Goal: Task Accomplishment & Management: Manage account settings

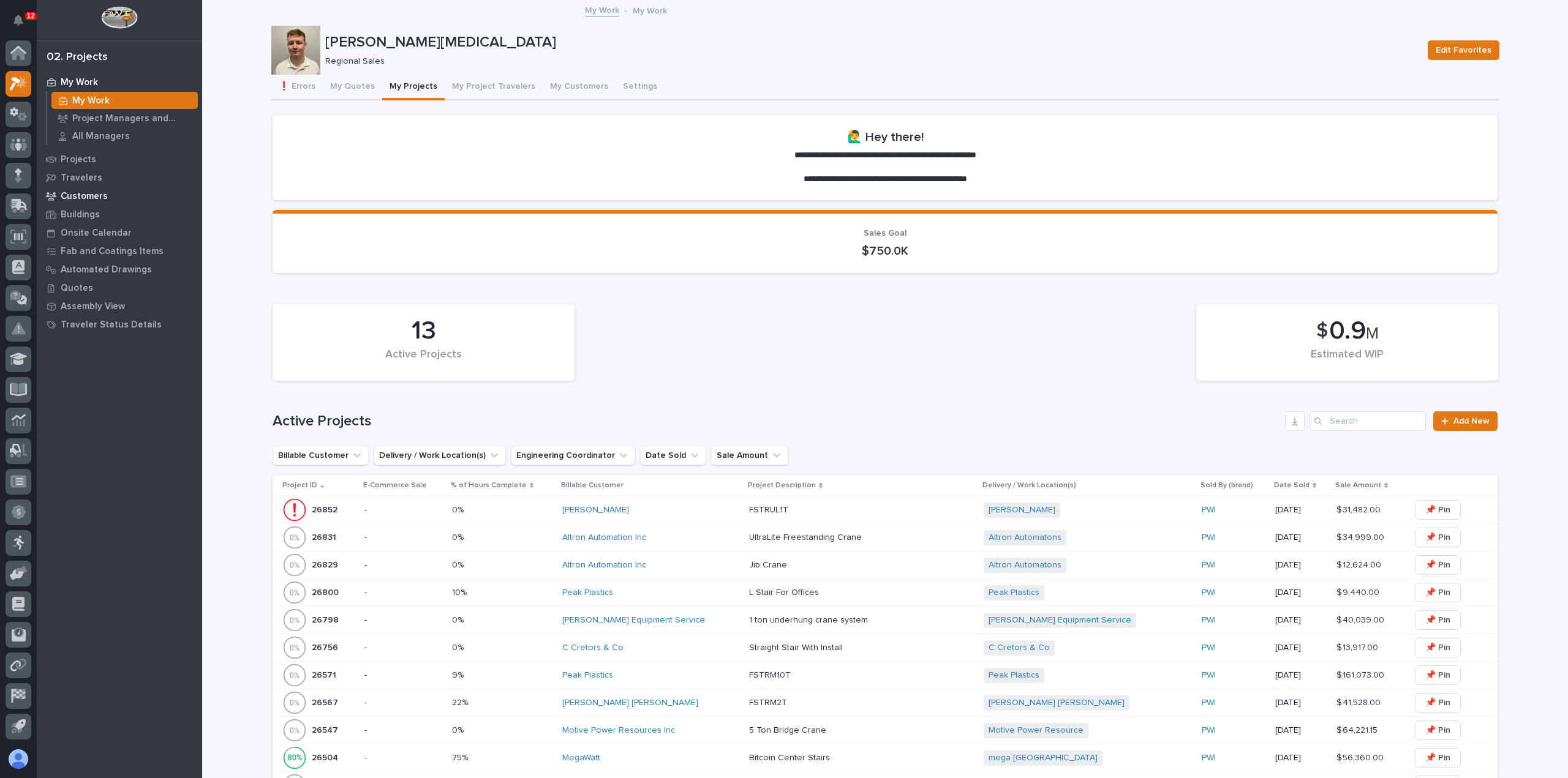
click at [88, 191] on p "Customers" at bounding box center [84, 196] width 48 height 11
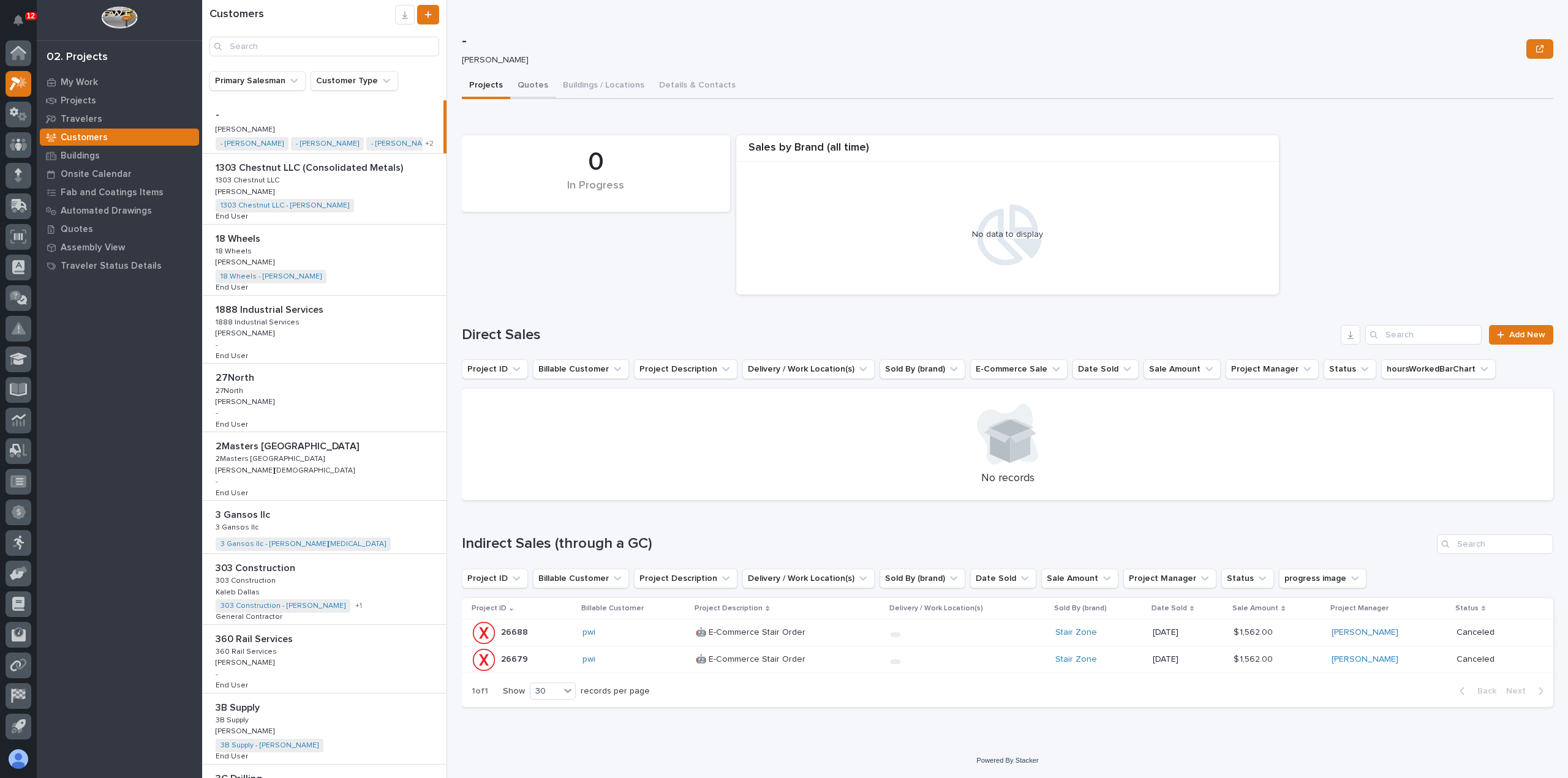
click at [533, 88] on button "Quotes" at bounding box center [533, 86] width 45 height 26
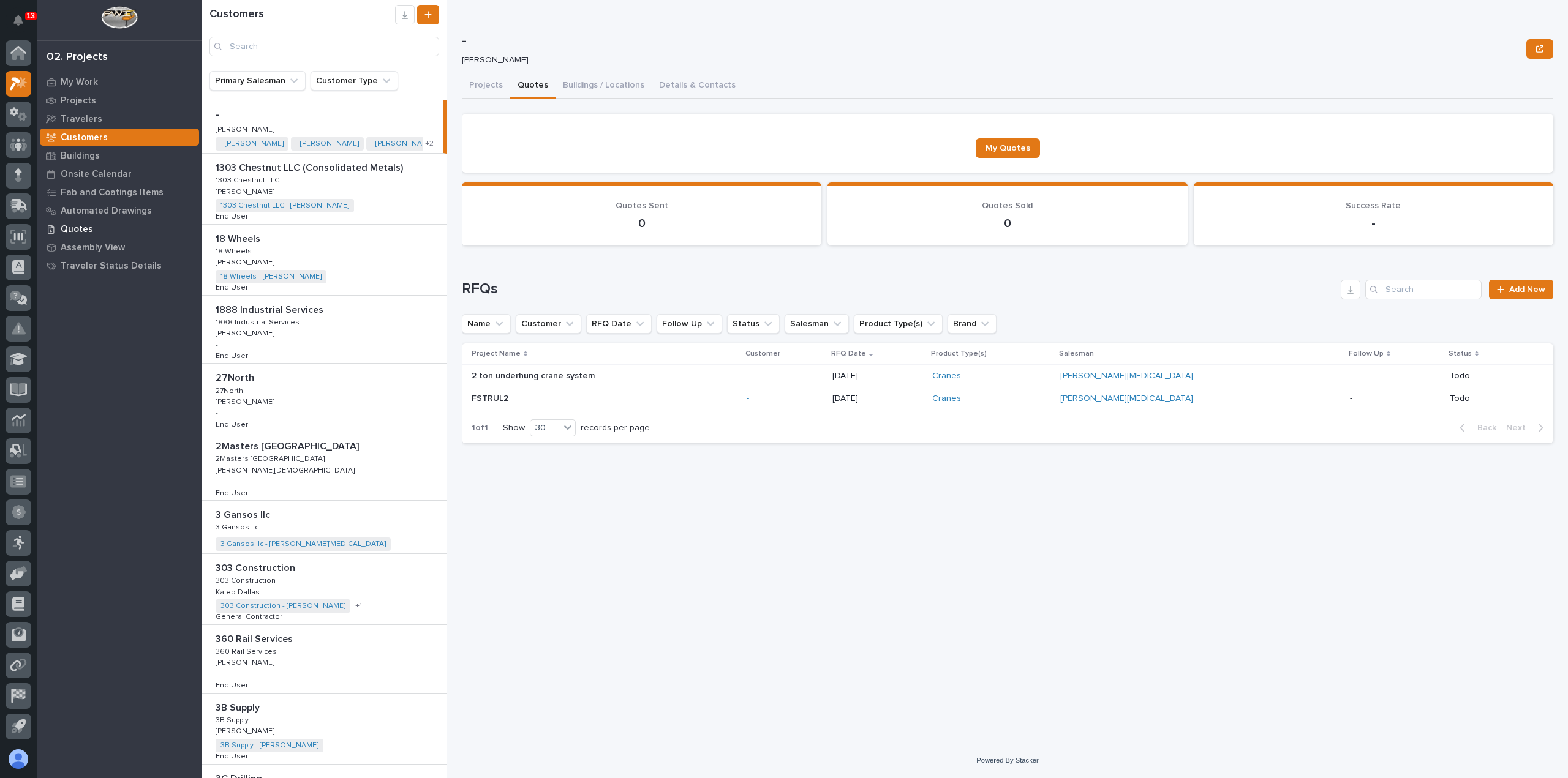
click at [85, 226] on p "Quotes" at bounding box center [76, 229] width 32 height 11
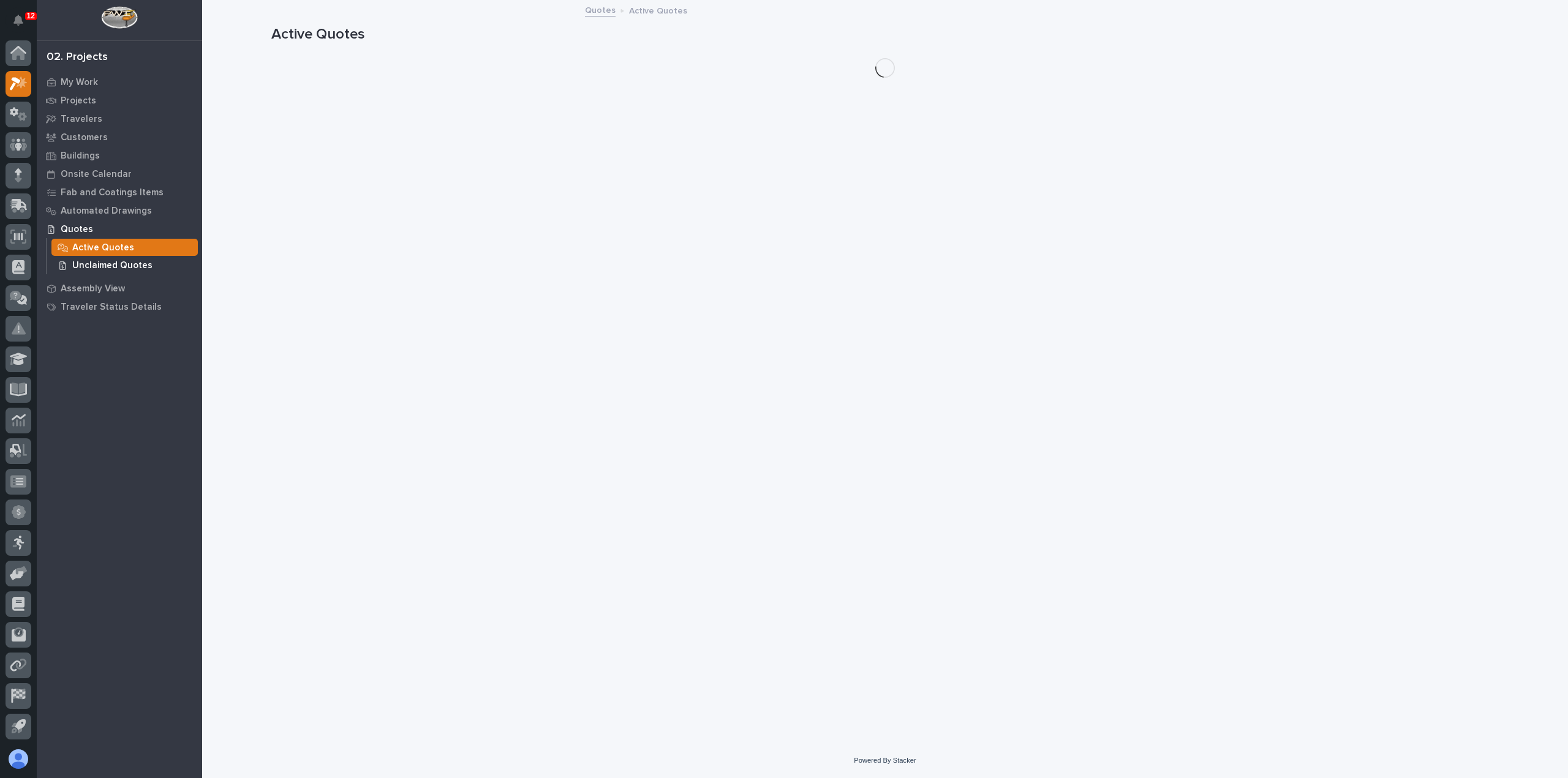
click at [93, 261] on p "Unclaimed Quotes" at bounding box center [112, 266] width 80 height 11
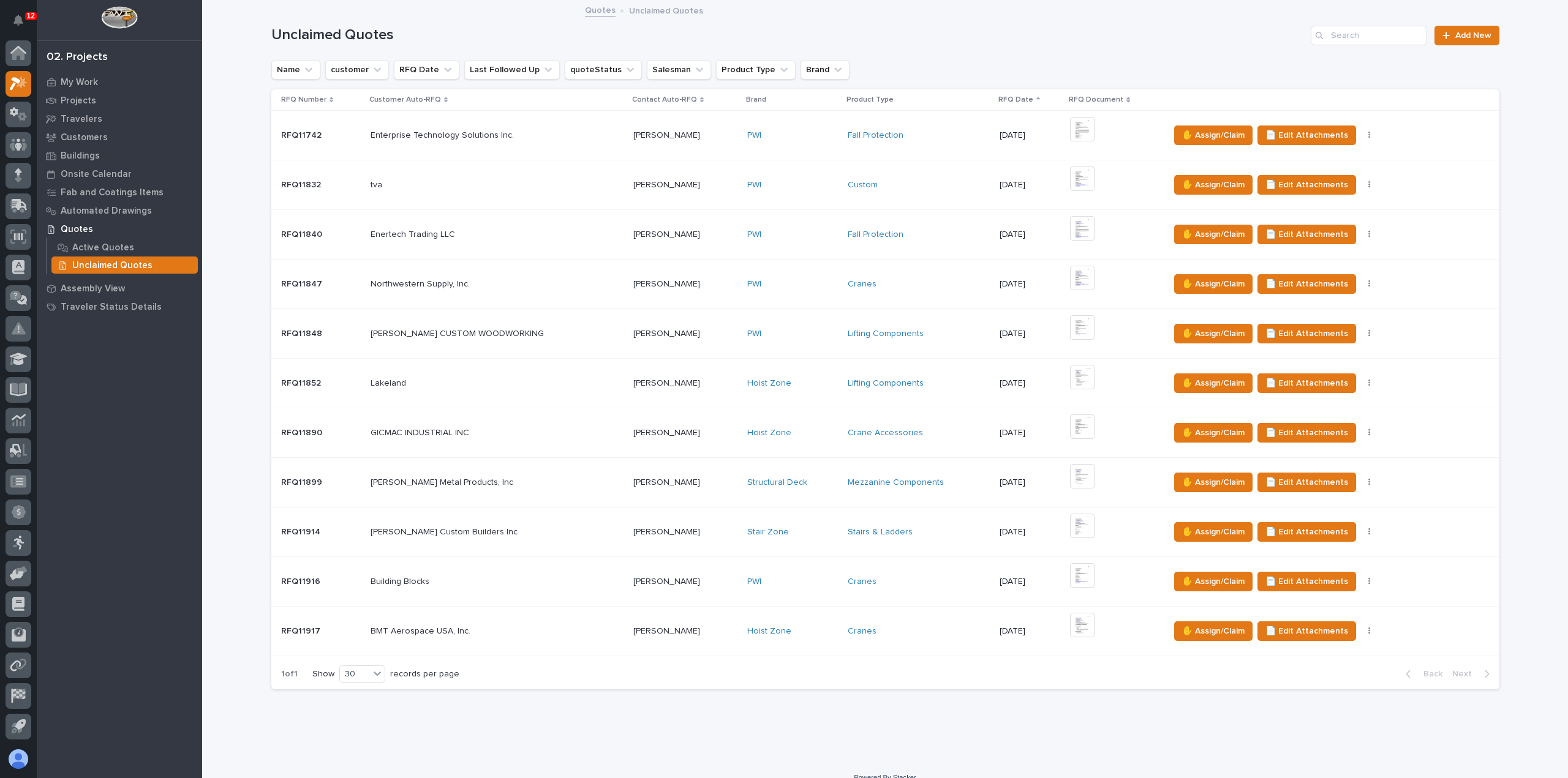
click at [706, 638] on div "Daniel Uselman Daniel Uselman" at bounding box center [685, 631] width 104 height 20
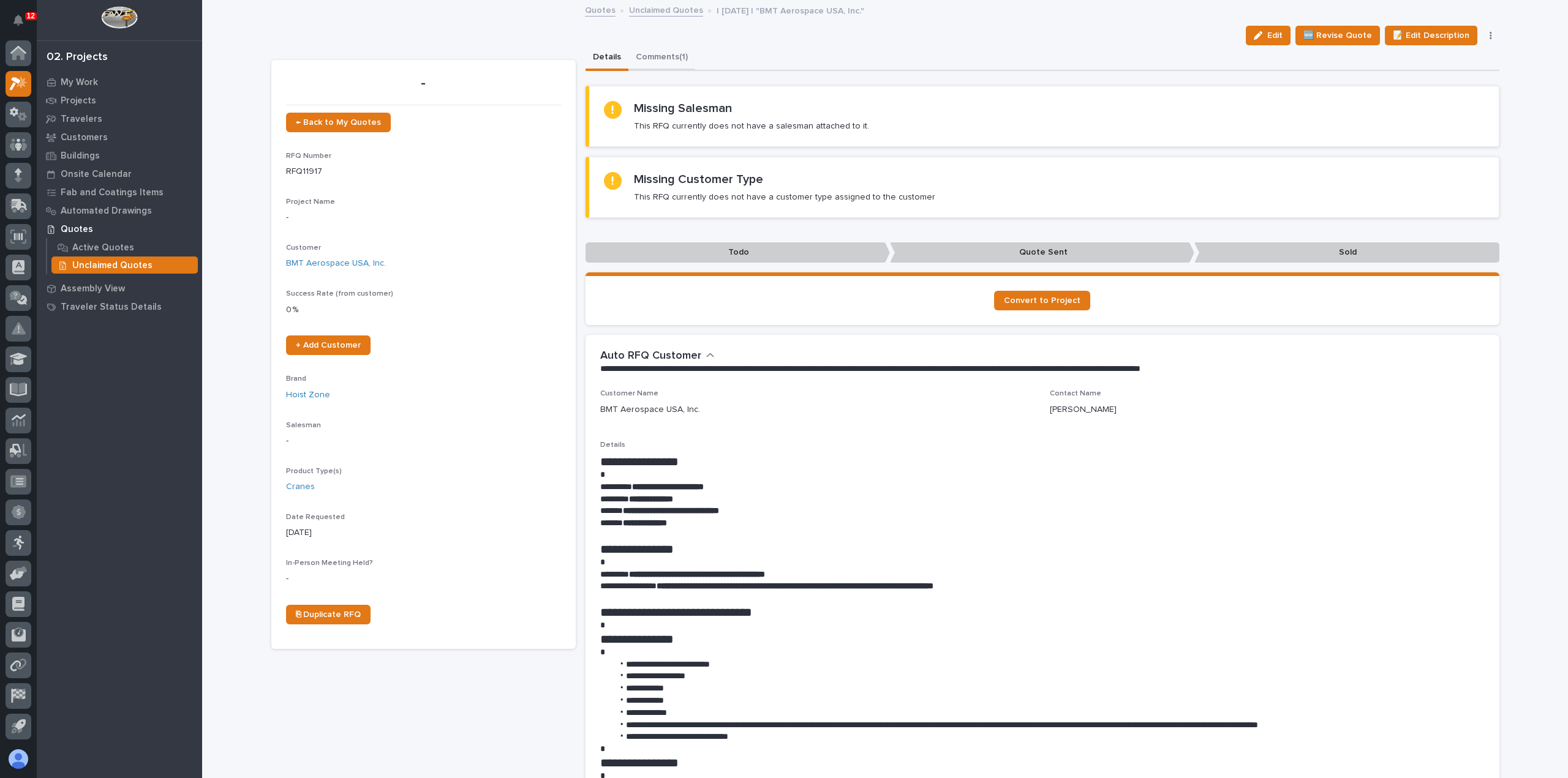
click at [644, 55] on button "Comments (1)" at bounding box center [662, 58] width 67 height 26
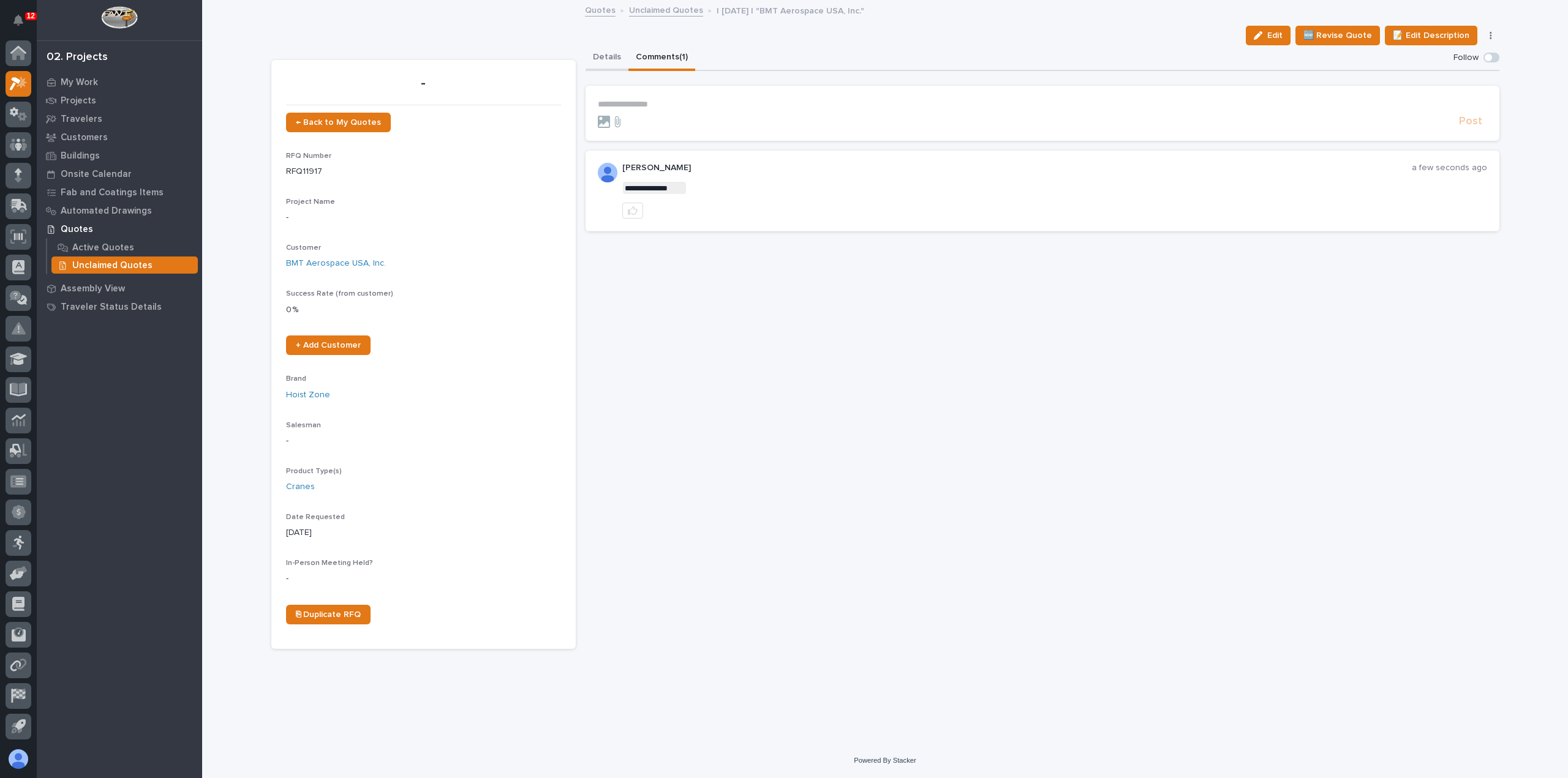
click at [605, 60] on button "Details" at bounding box center [607, 58] width 43 height 26
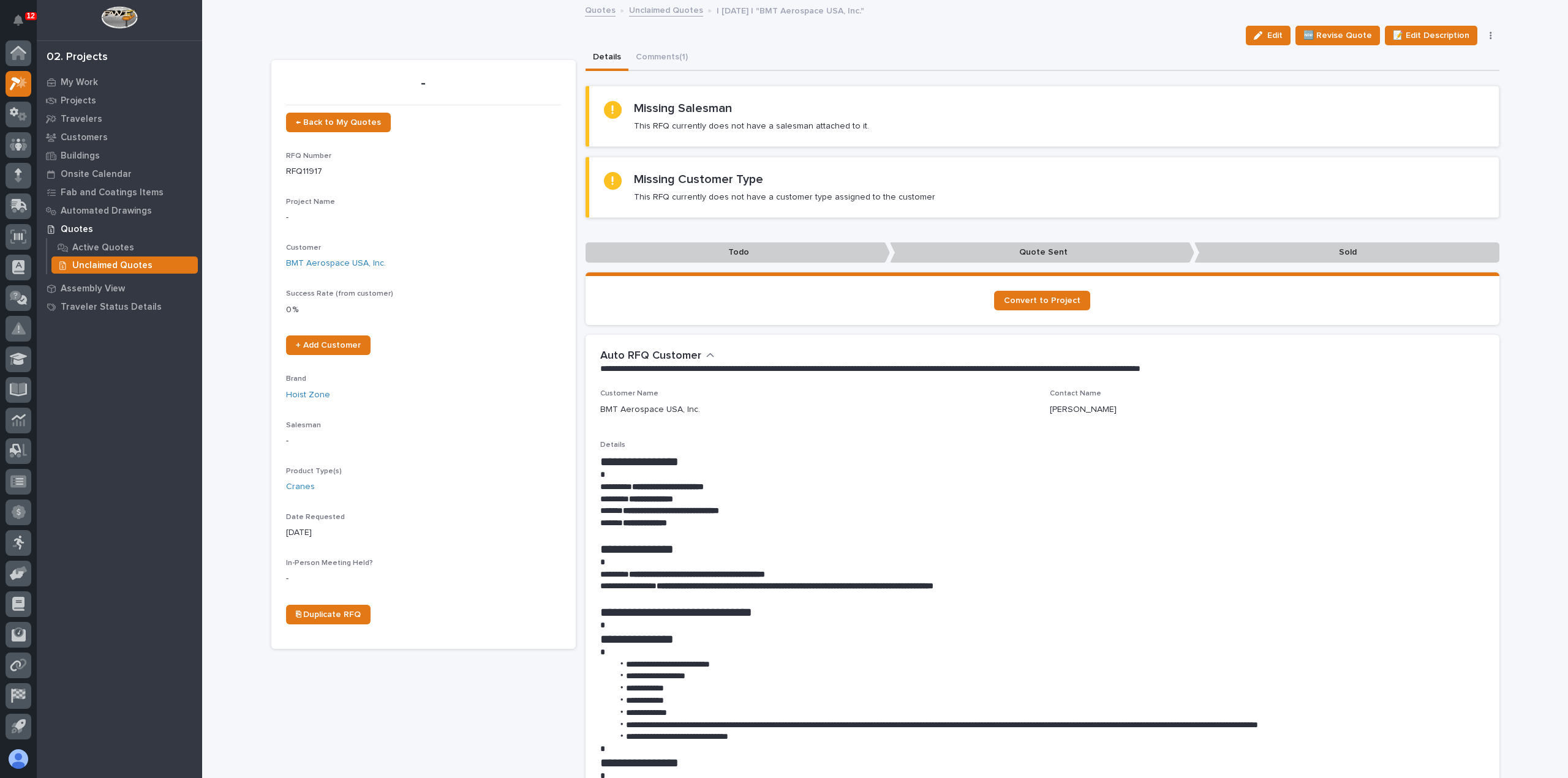
click at [1488, 31] on button "button" at bounding box center [1491, 35] width 17 height 9
click at [1460, 80] on button "✋ Assign/Claim" at bounding box center [1438, 79] width 109 height 19
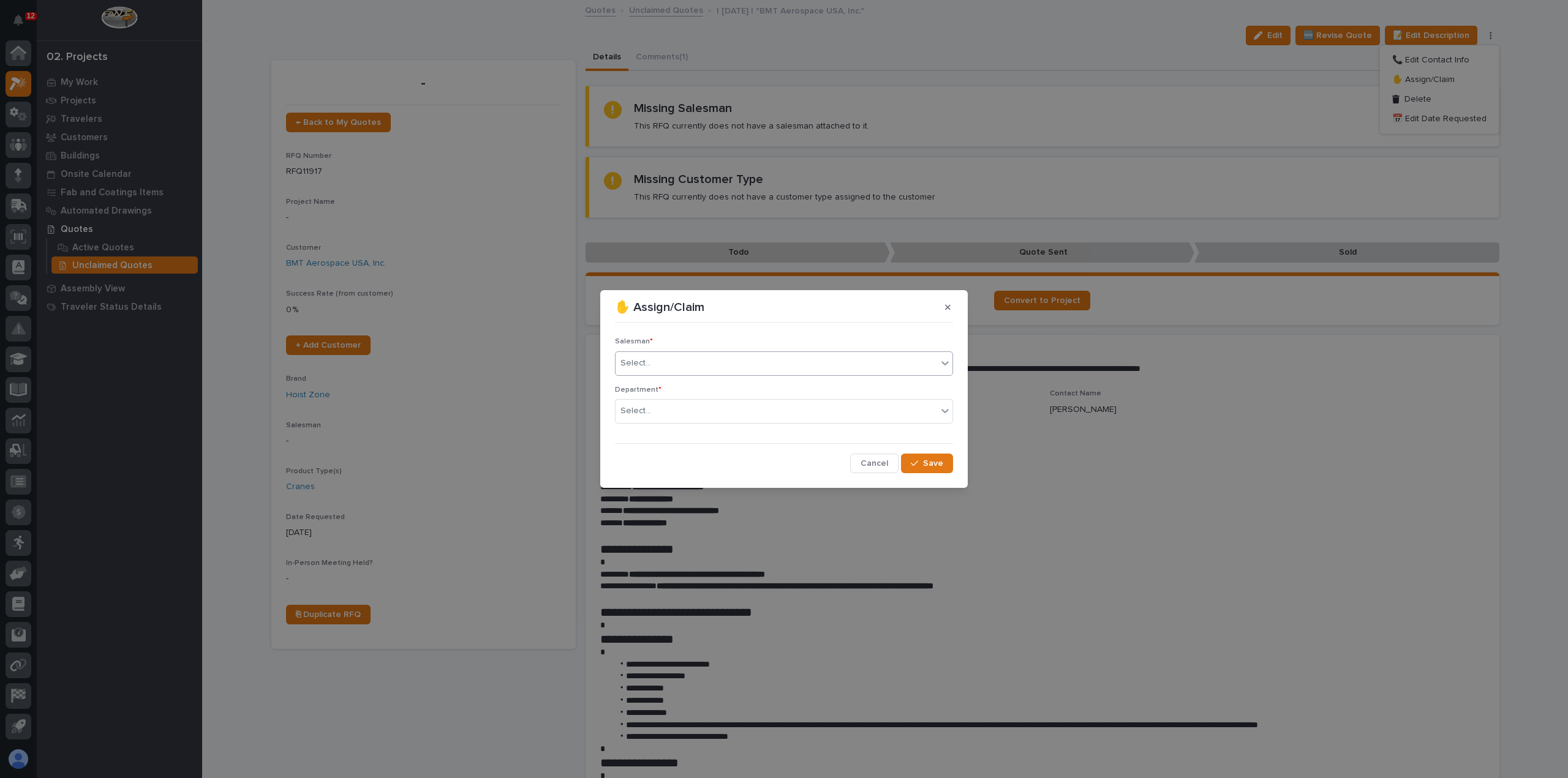
click at [744, 356] on div "Select..." at bounding box center [776, 363] width 322 height 20
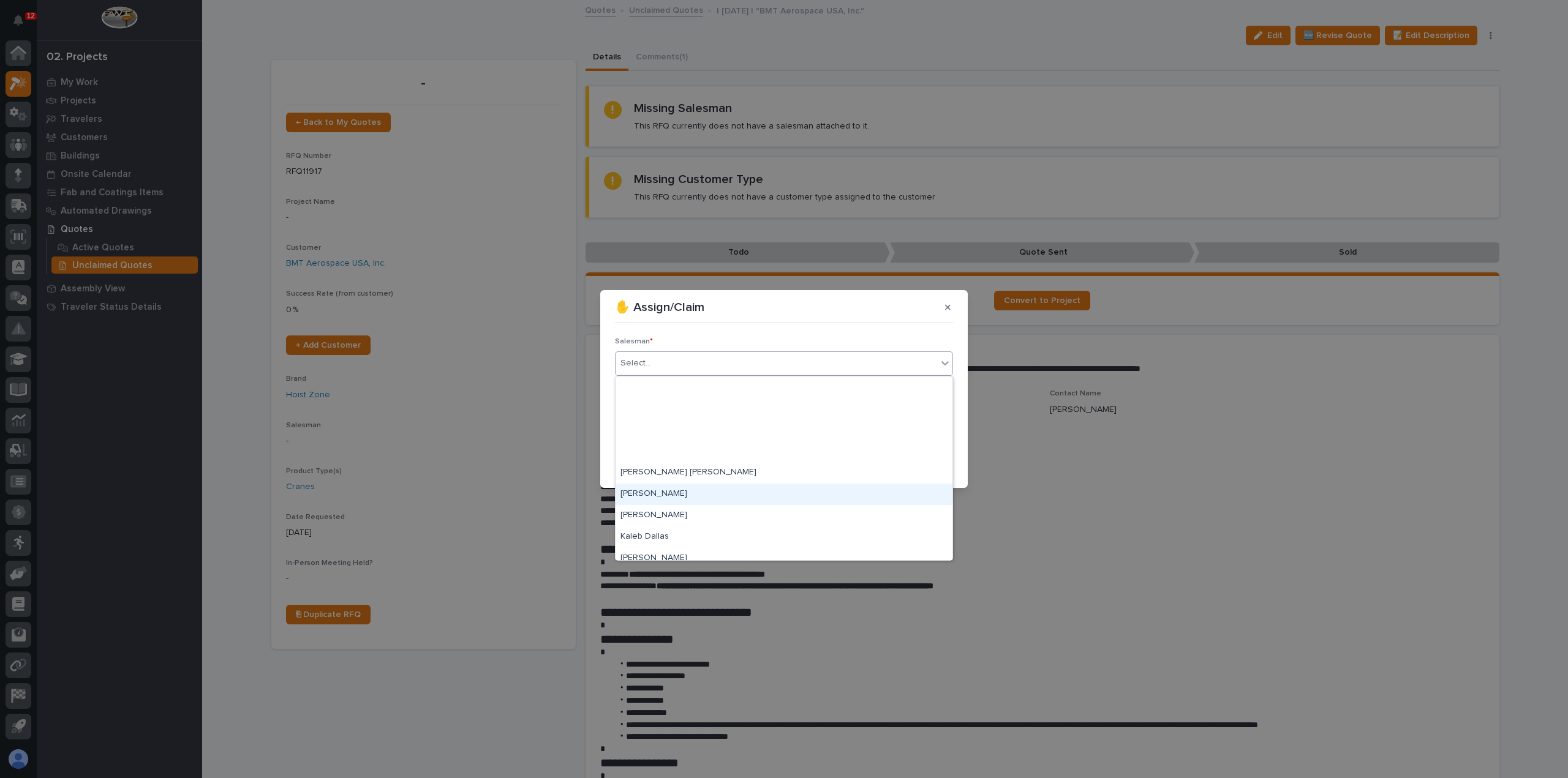
scroll to position [266, 0]
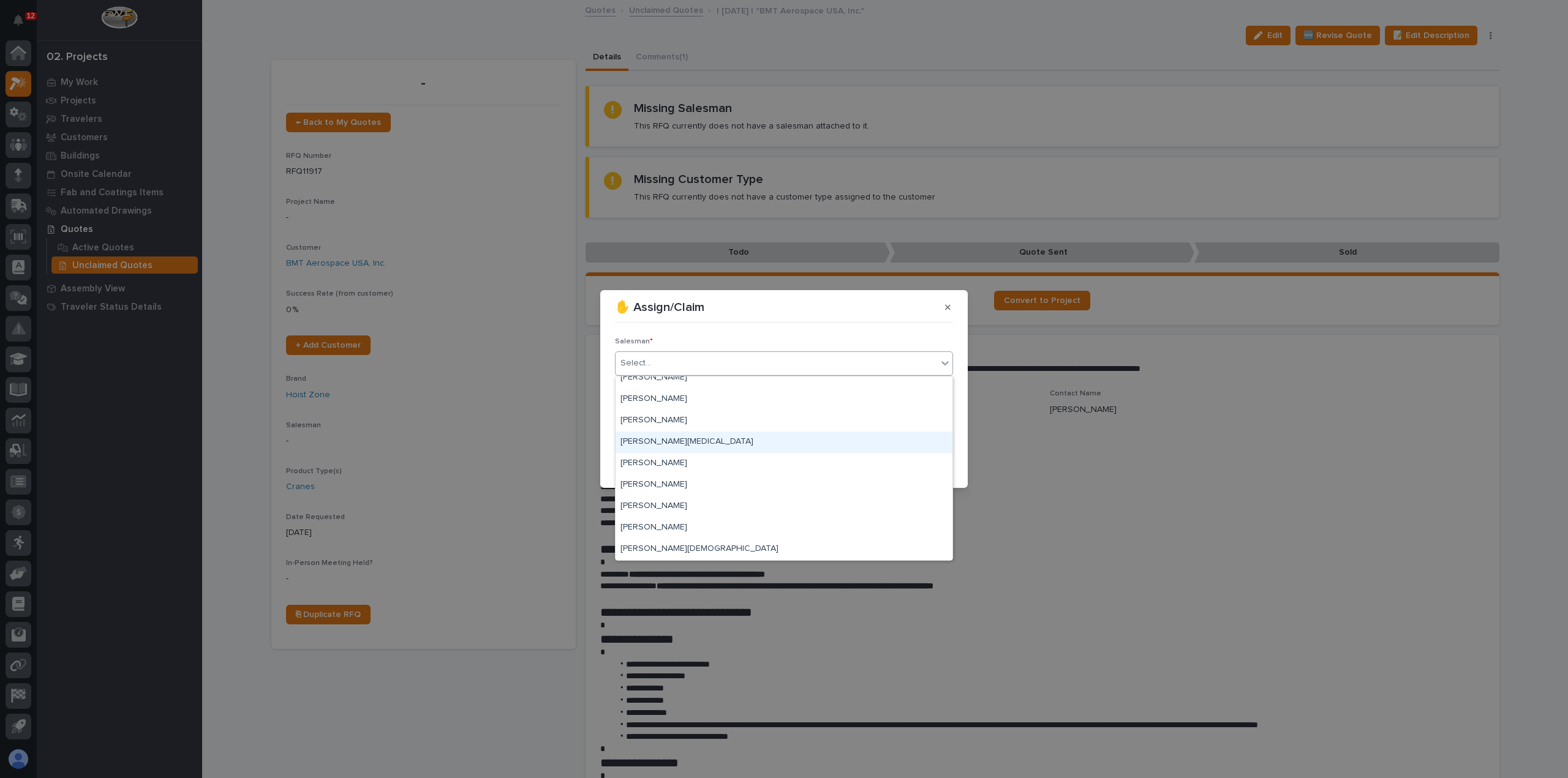
click at [730, 445] on div "[PERSON_NAME]" at bounding box center [784, 443] width 337 height 22
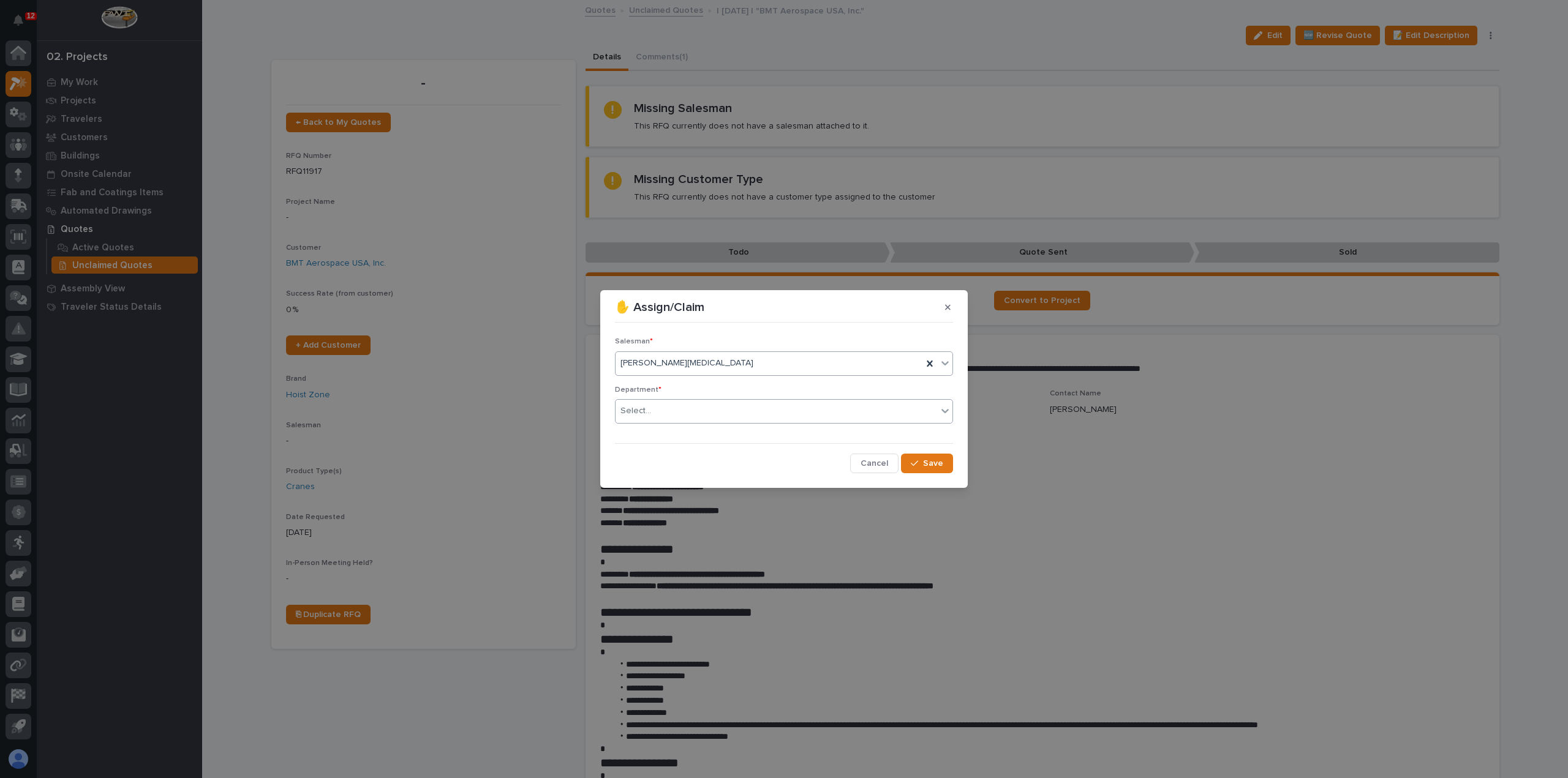
click at [718, 404] on div "Select..." at bounding box center [776, 411] width 322 height 20
click at [734, 453] on div "Regional Sales" at bounding box center [784, 456] width 337 height 22
click at [936, 461] on span "Save" at bounding box center [933, 463] width 20 height 11
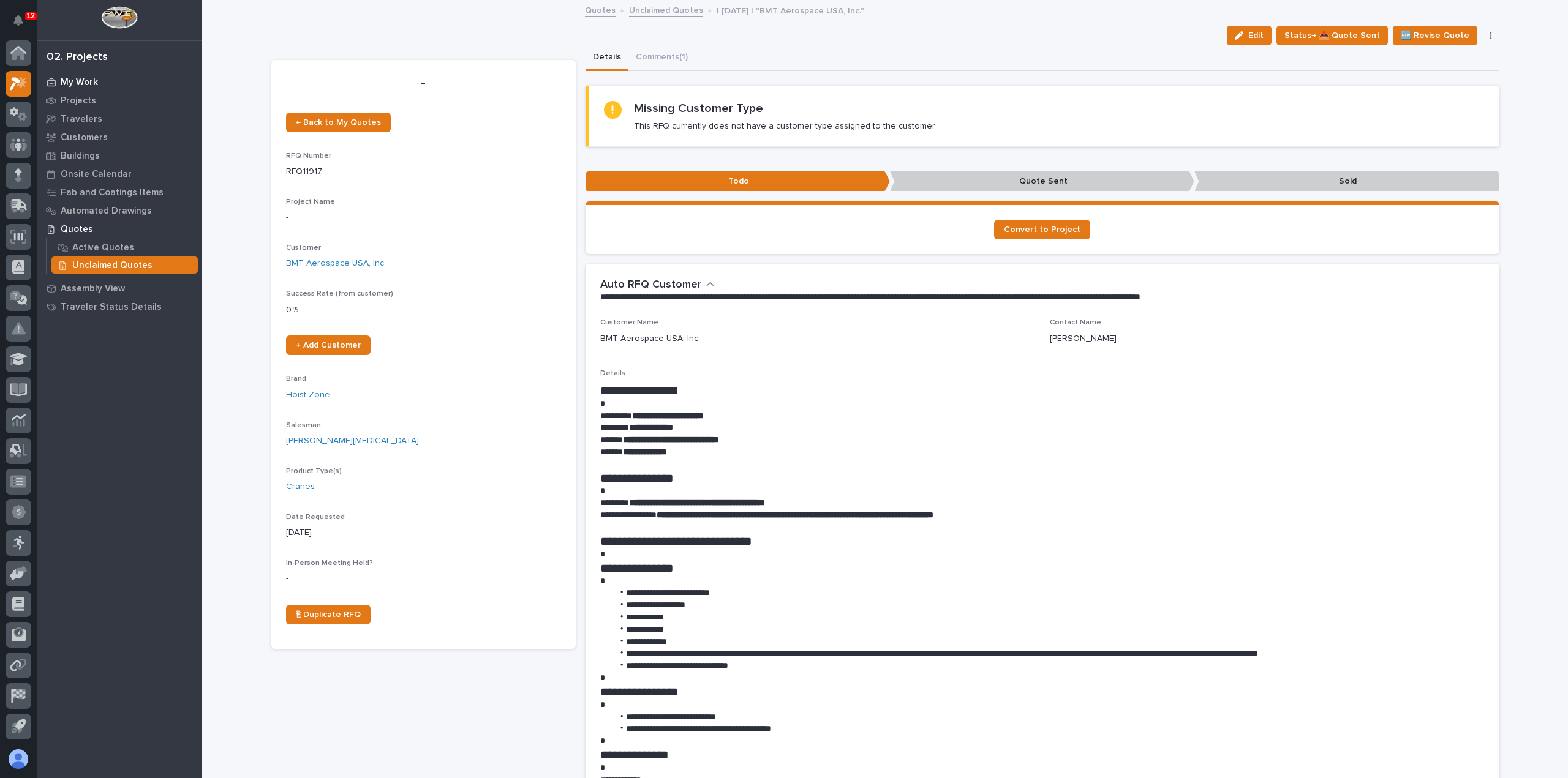
click at [77, 74] on div "My Work" at bounding box center [119, 82] width 159 height 17
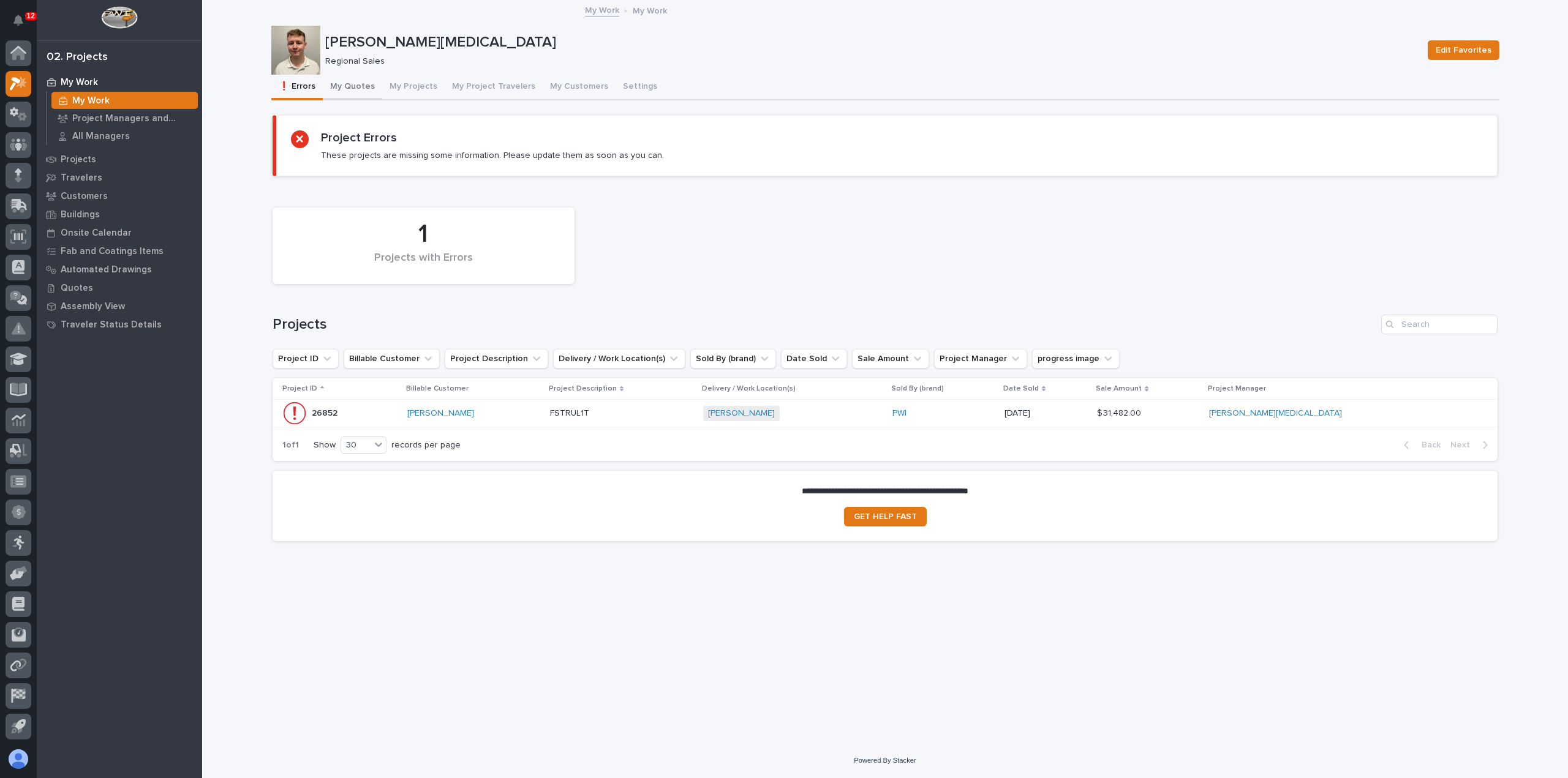
click at [356, 89] on button "My Quotes" at bounding box center [352, 88] width 60 height 26
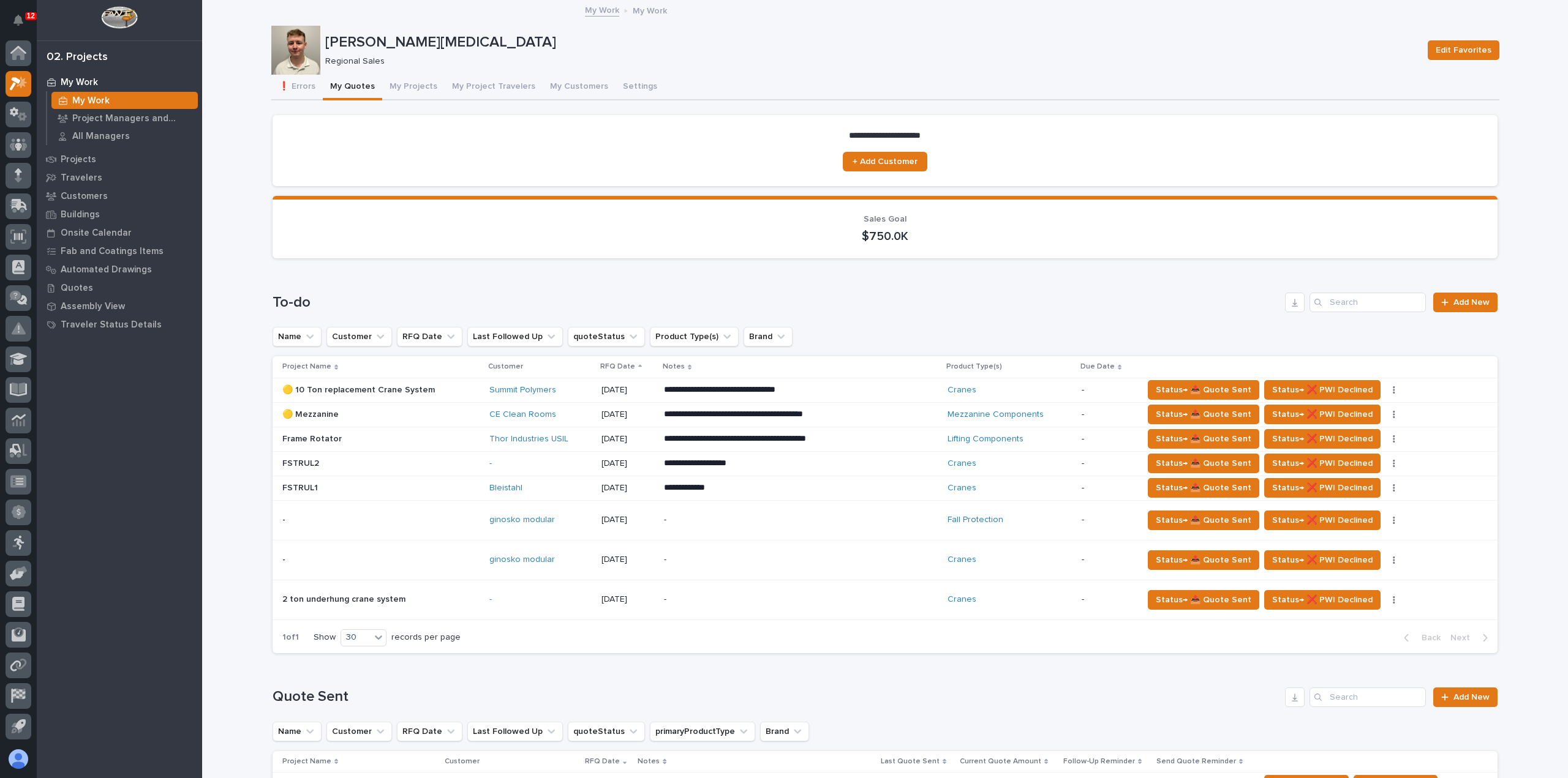
scroll to position [61, 0]
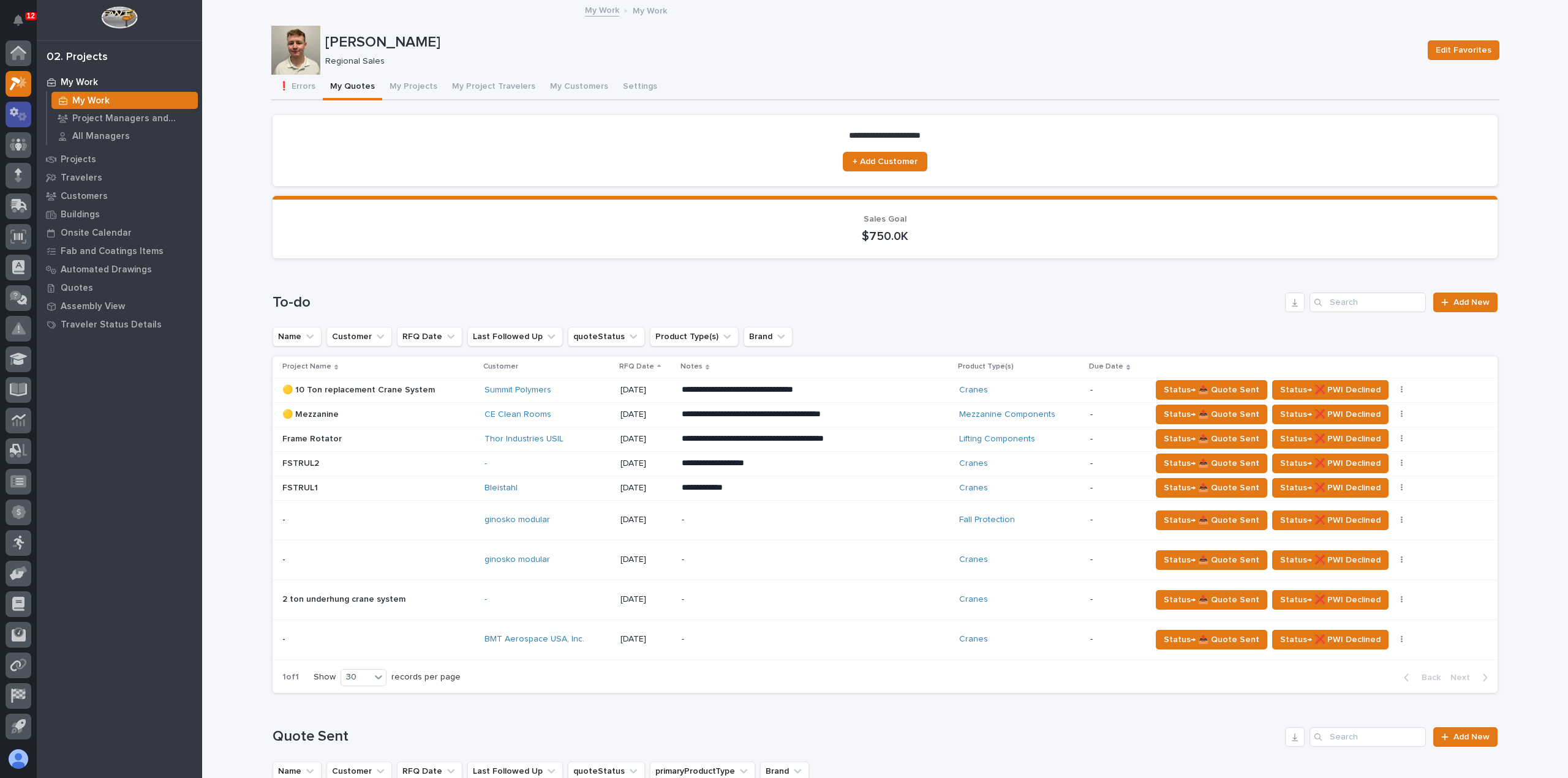
click at [23, 113] on icon at bounding box center [22, 117] width 9 height 9
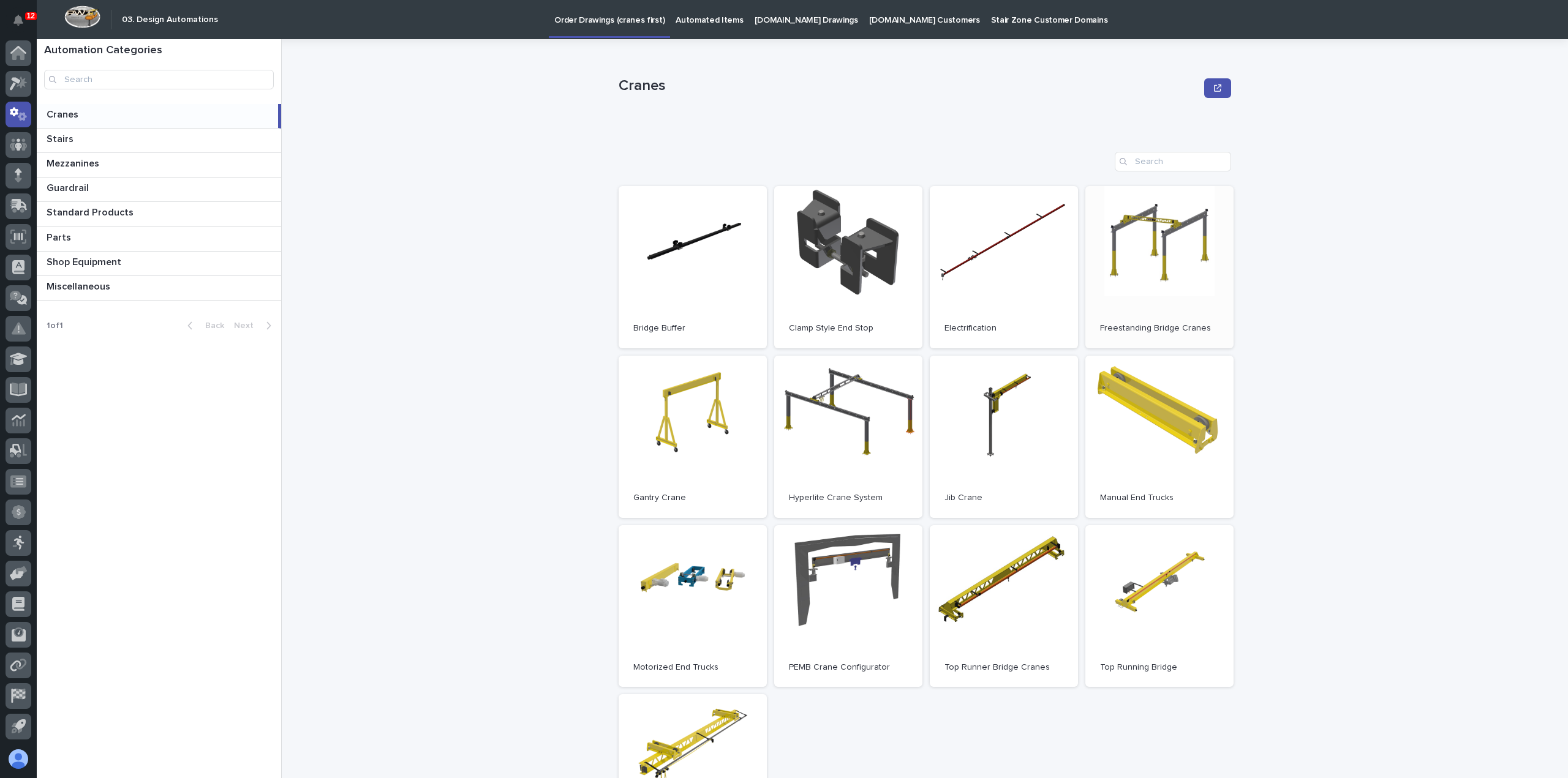
click at [1163, 243] on link "Open" at bounding box center [1159, 267] width 148 height 162
